Goal: Find specific page/section: Find specific page/section

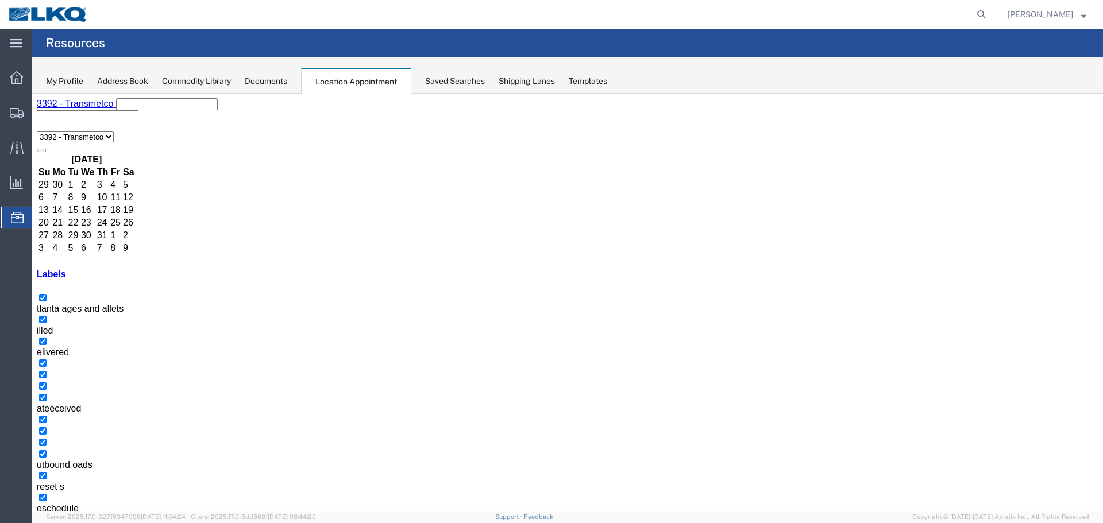
scroll to position [74, 0]
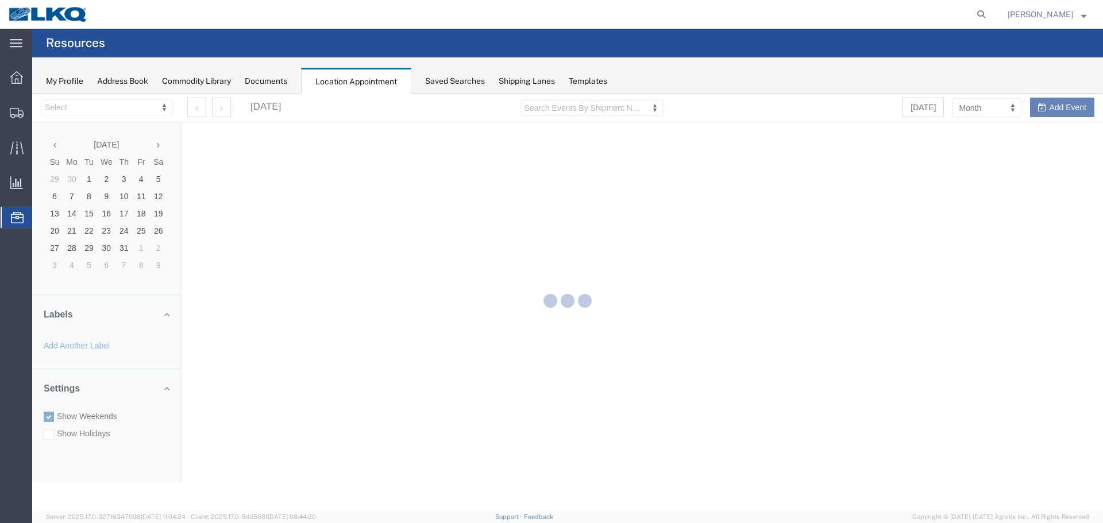
select select "28018"
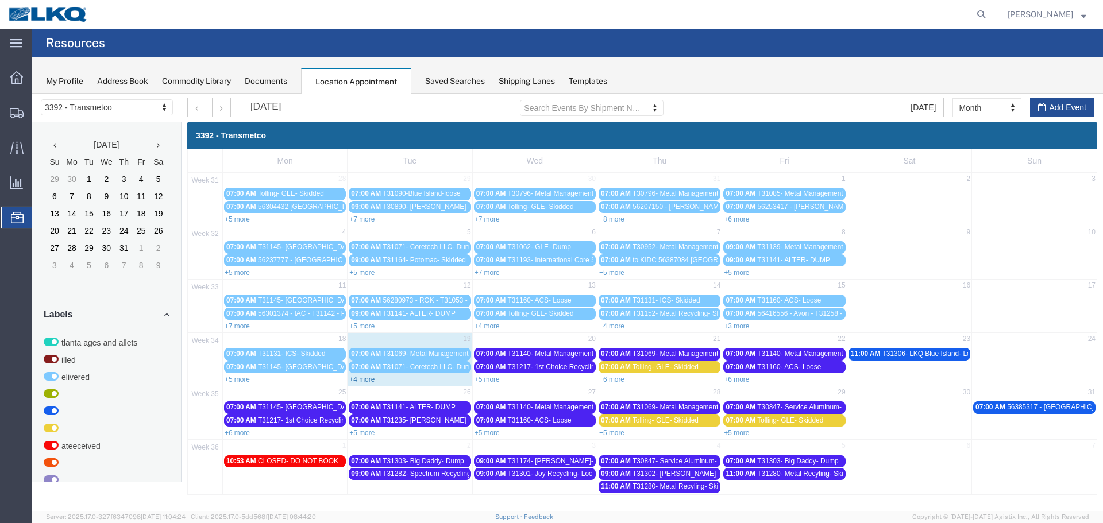
click at [368, 381] on link "+4 more" at bounding box center [361, 380] width 25 height 8
